Goal: Information Seeking & Learning: Learn about a topic

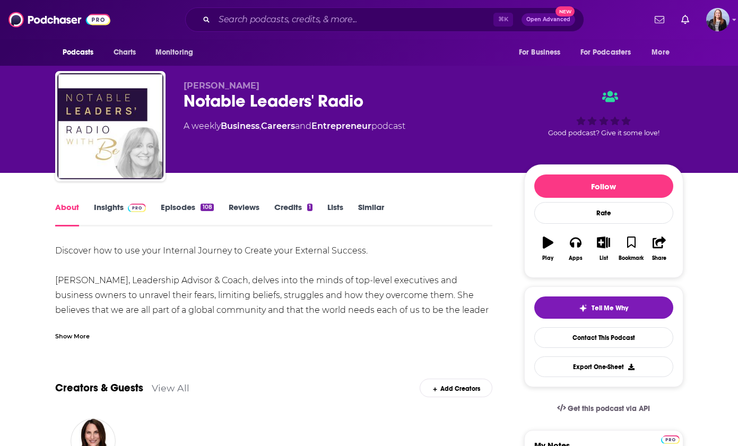
click at [107, 212] on link "Insights" at bounding box center [120, 214] width 52 height 24
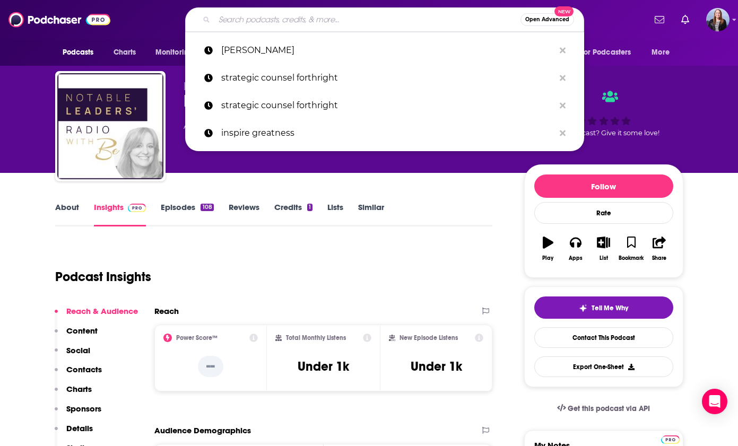
click at [340, 23] on input "Search podcasts, credits, & more..." at bounding box center [367, 19] width 306 height 17
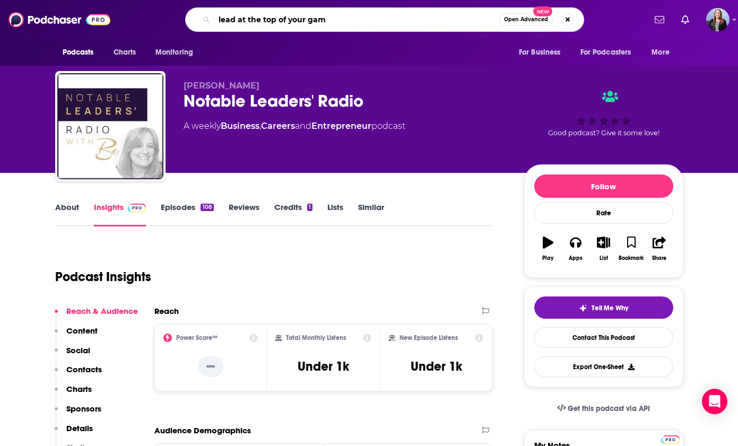
scroll to position [0, 62]
type input "lead at the top of your game"
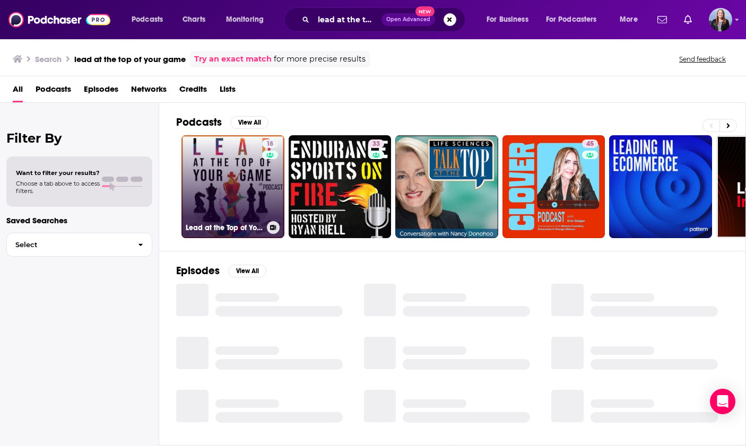
click at [234, 184] on link "18 Lead at the Top of Your Game" at bounding box center [232, 186] width 103 height 103
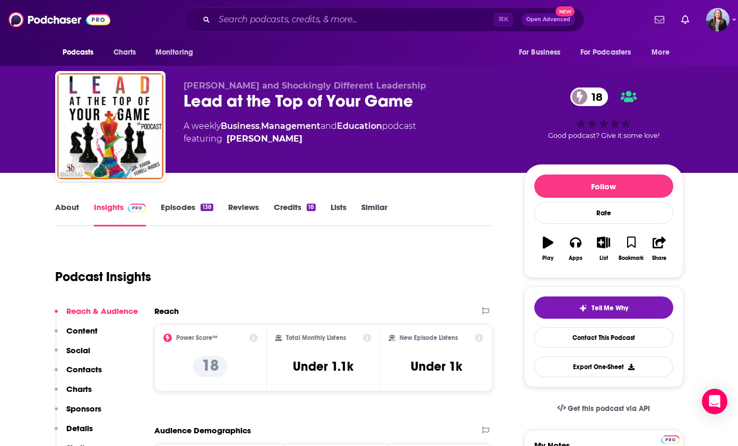
click at [189, 212] on link "Episodes 138" at bounding box center [187, 214] width 52 height 24
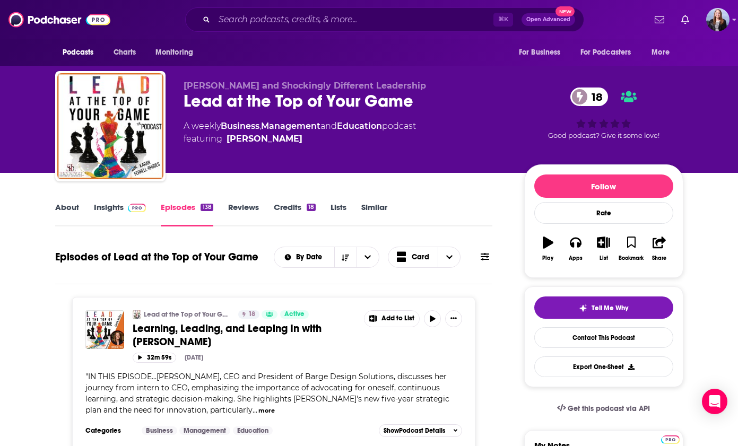
click at [61, 212] on link "About" at bounding box center [67, 214] width 24 height 24
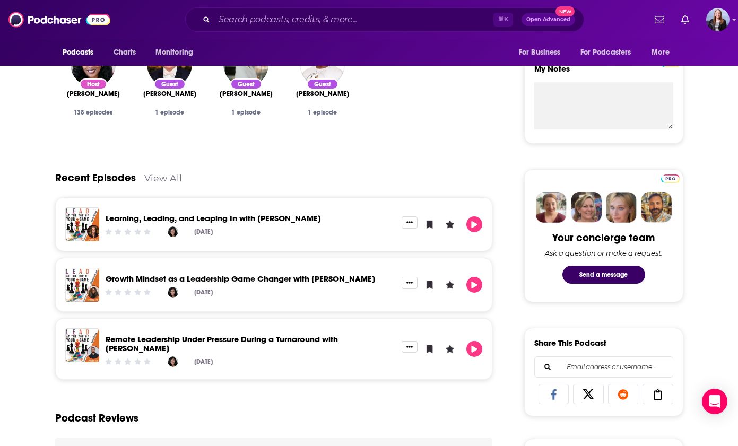
scroll to position [418, 0]
